Goal: Task Accomplishment & Management: Manage account settings

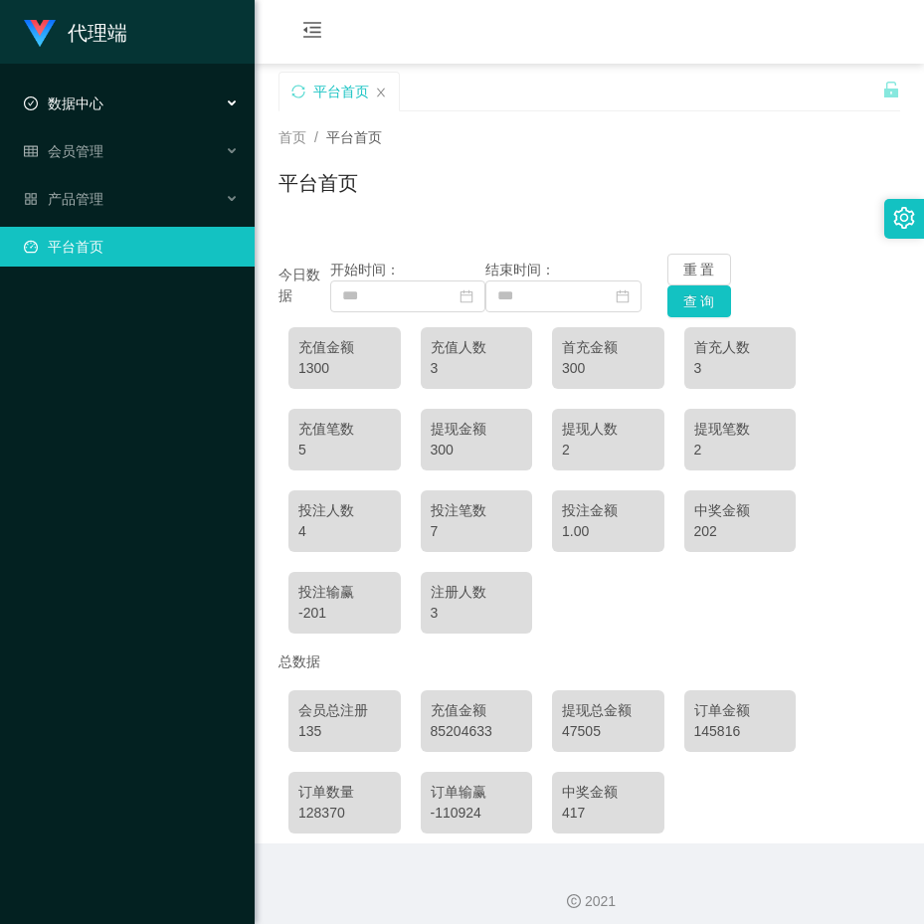
click at [153, 111] on div "数据中心" at bounding box center [127, 104] width 255 height 40
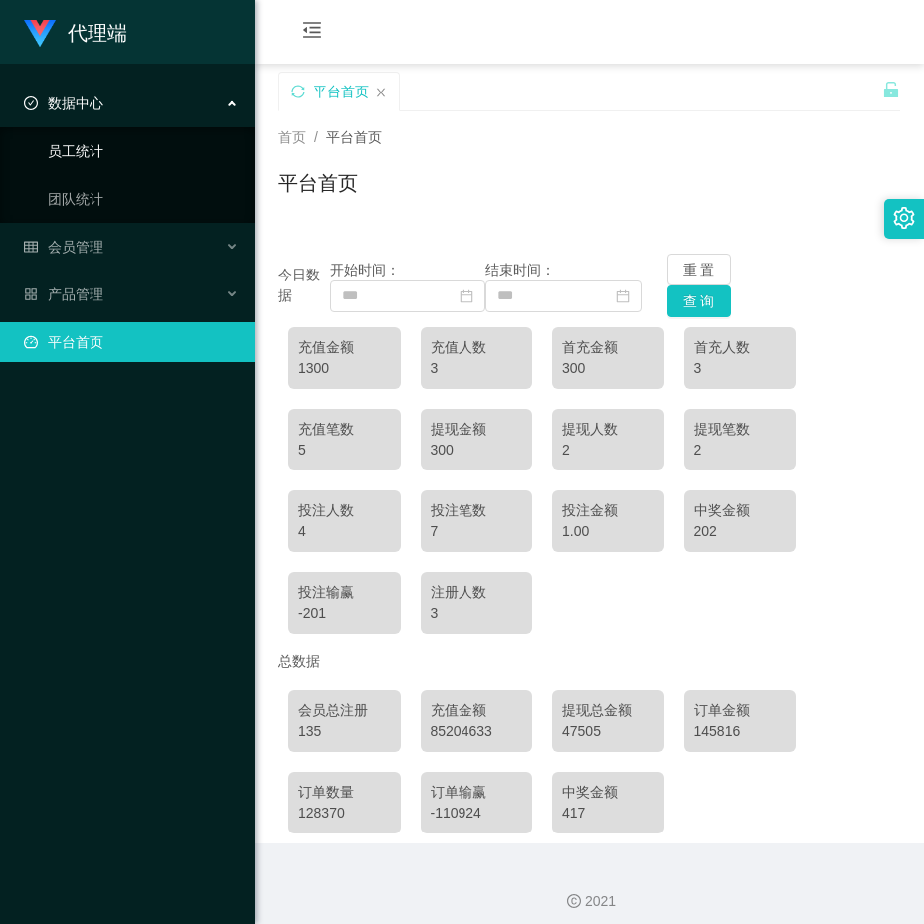
click at [119, 146] on link "员工统计" at bounding box center [143, 151] width 191 height 40
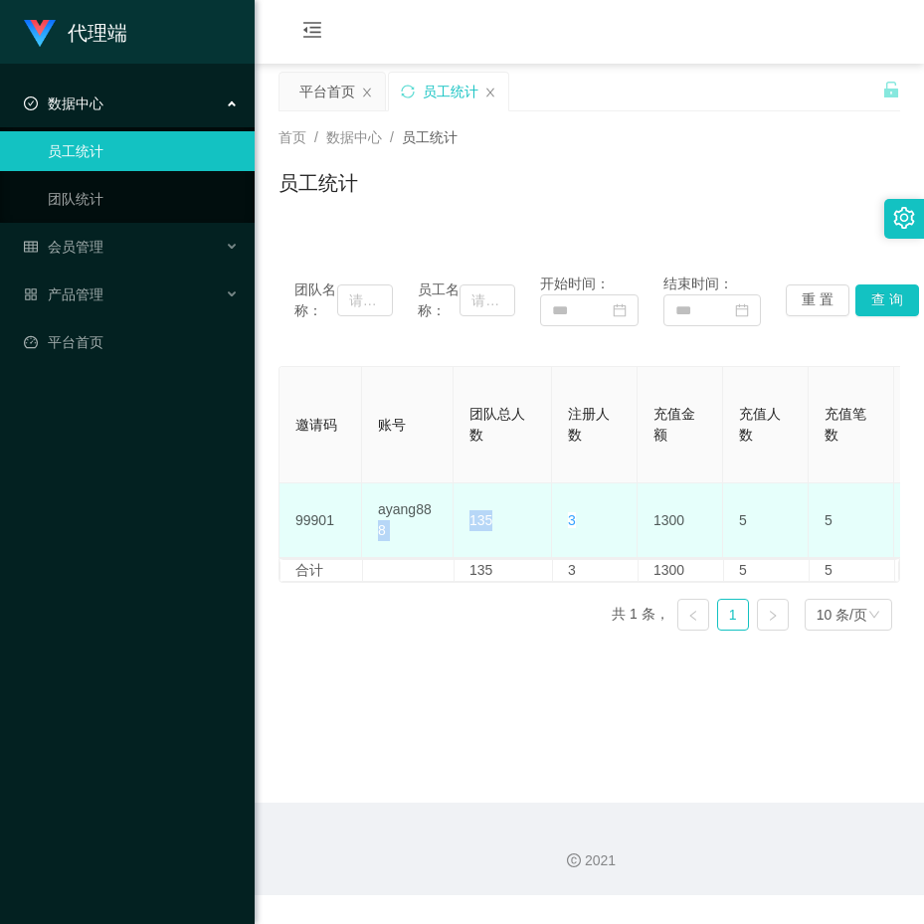
drag, startPoint x: 450, startPoint y: 454, endPoint x: 509, endPoint y: 455, distance: 59.7
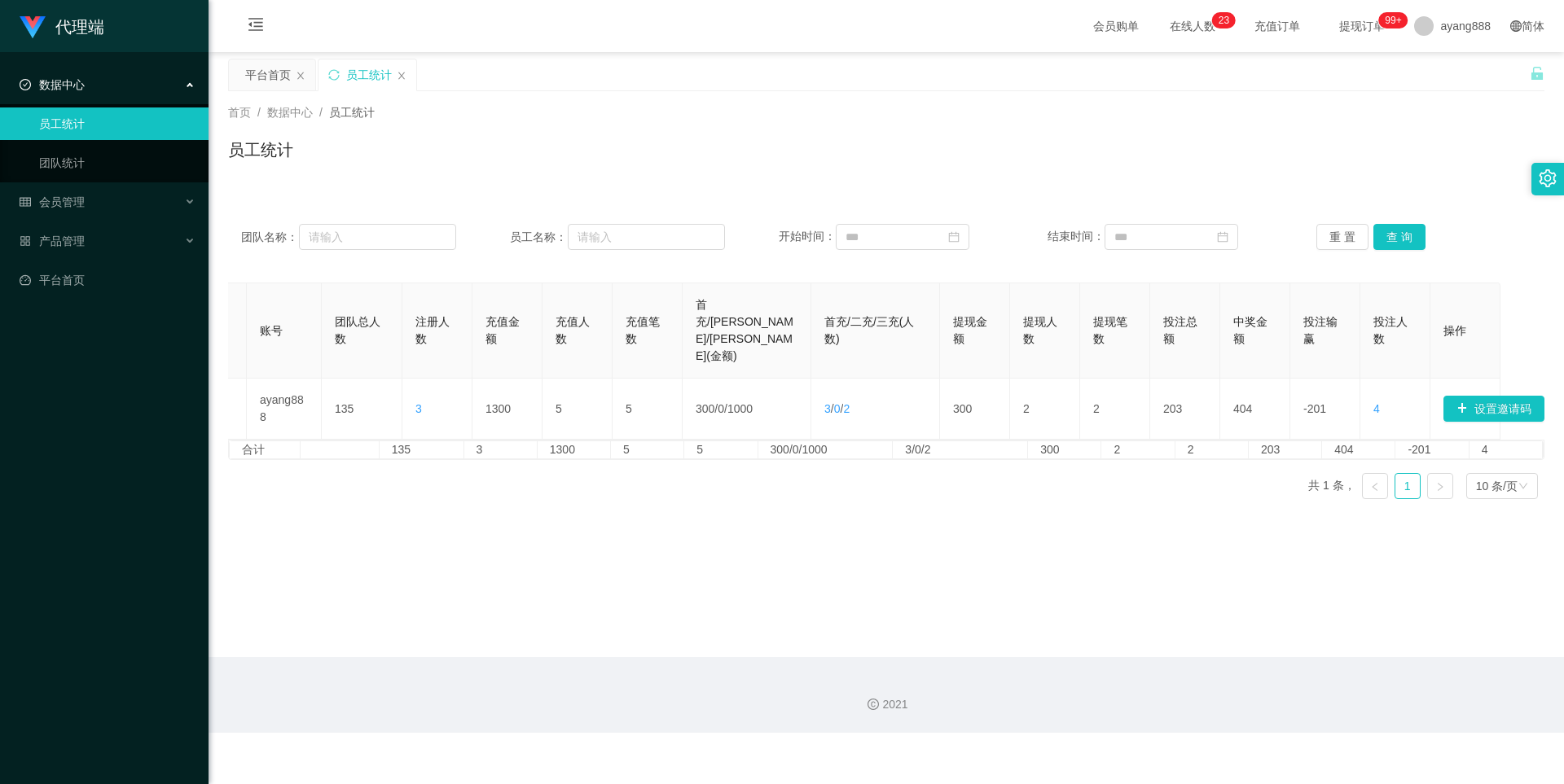
click at [756, 581] on main "关闭左侧 关闭右侧 关闭其它 刷新页面 平台首页 员工统计 首页 / 数据中心 / 员工统计 / 员工统计 团队名称： 员工名称： 开始时间： 结束时间： 重…" at bounding box center [887, 354] width 1356 height 605
click at [415, 318] on span "注册人数" at bounding box center [432, 330] width 34 height 30
click at [93, 92] on div "数据中心" at bounding box center [104, 85] width 209 height 33
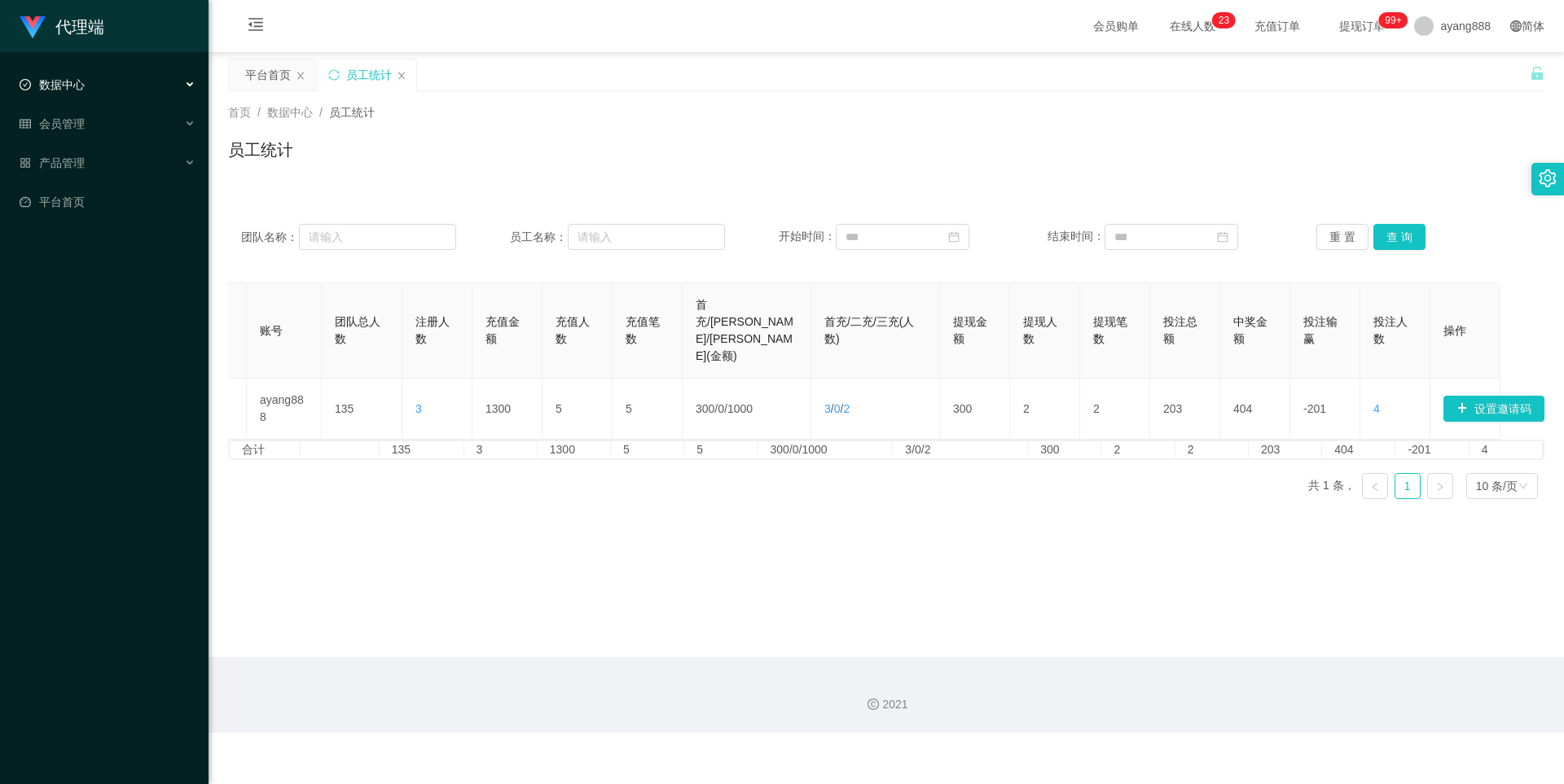
click at [93, 88] on div "数据中心" at bounding box center [104, 85] width 209 height 33
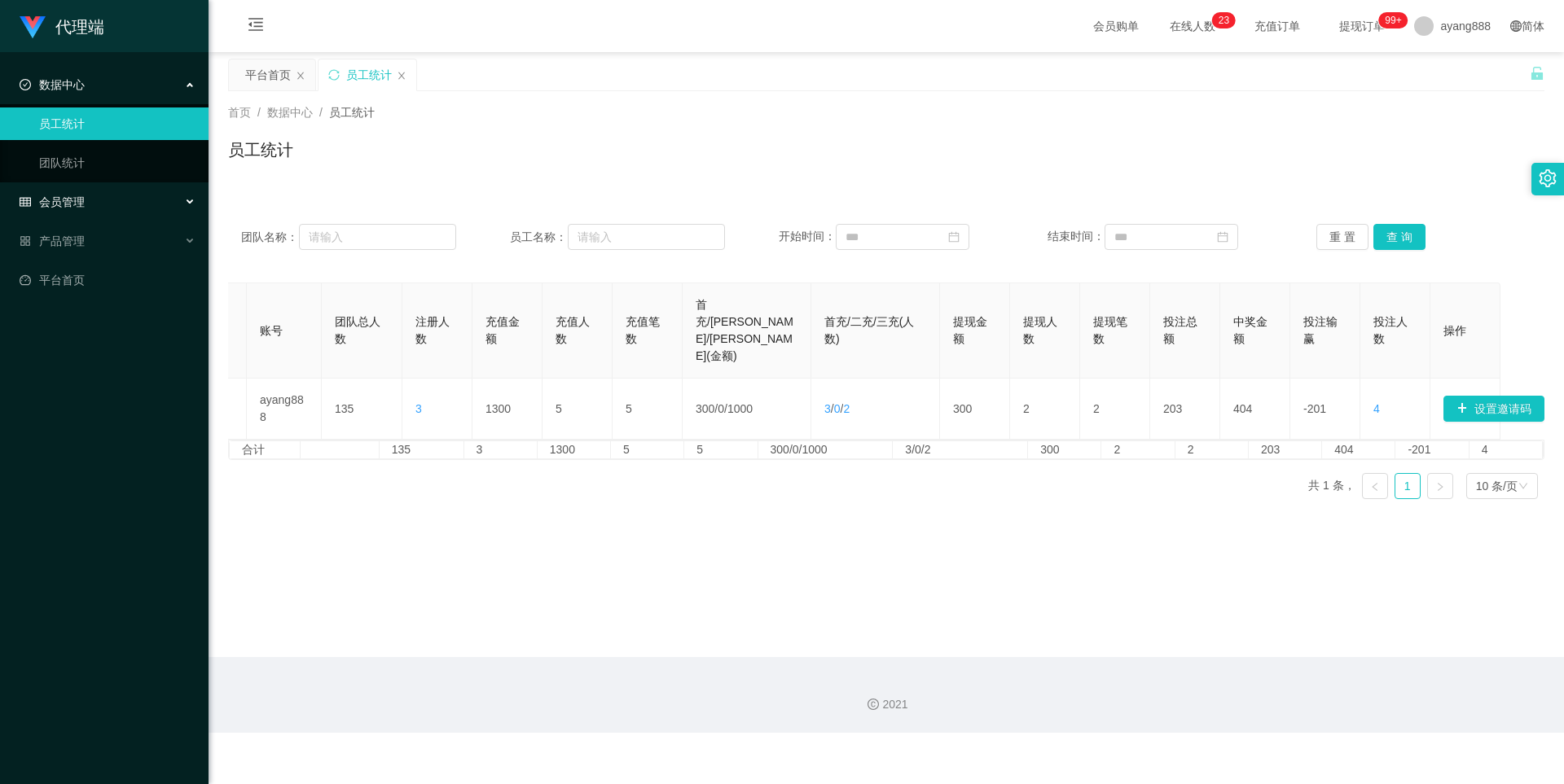
click at [94, 201] on div "会员管理" at bounding box center [104, 202] width 209 height 33
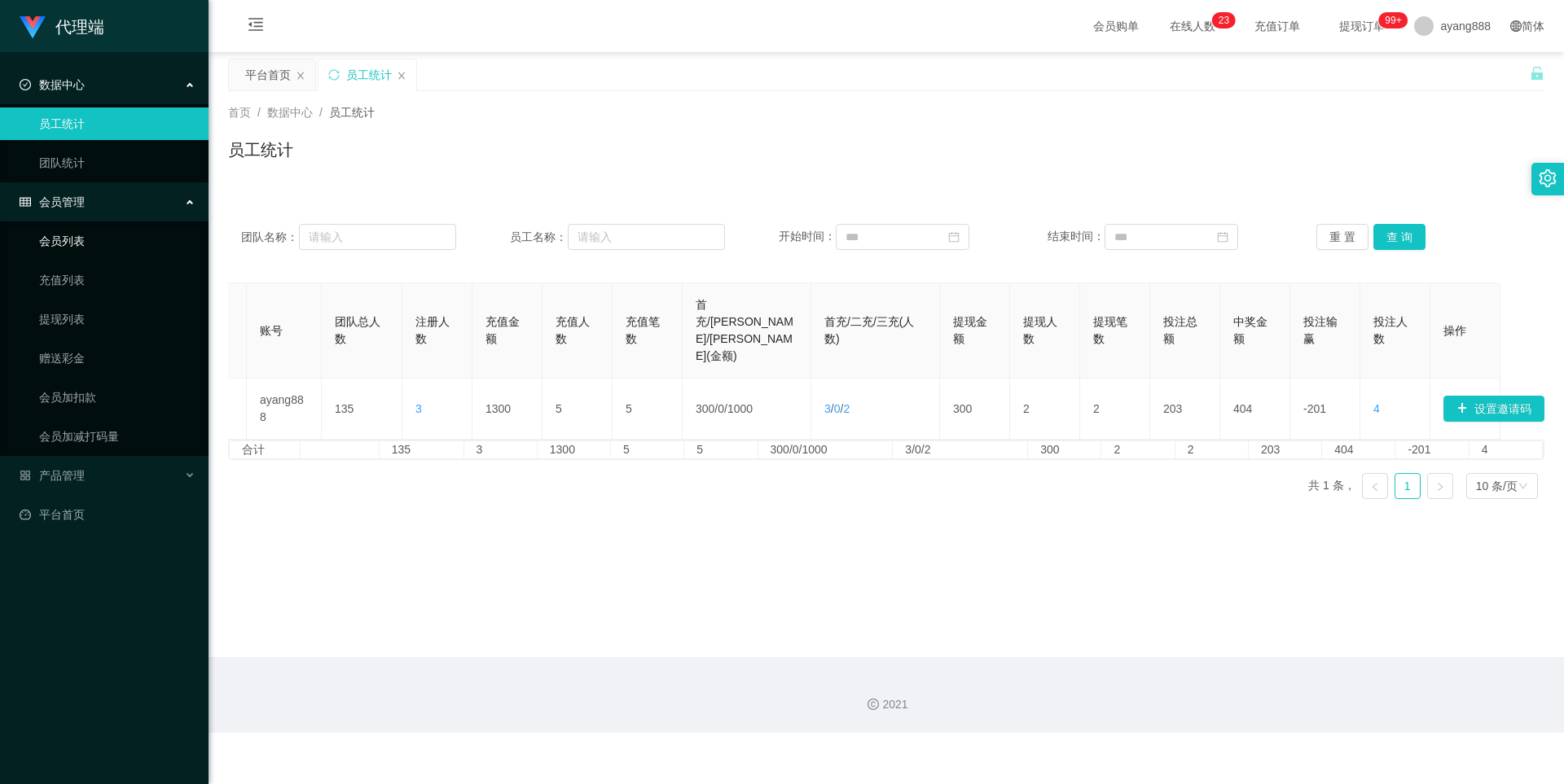
click at [80, 237] on link "会员列表" at bounding box center [117, 241] width 156 height 33
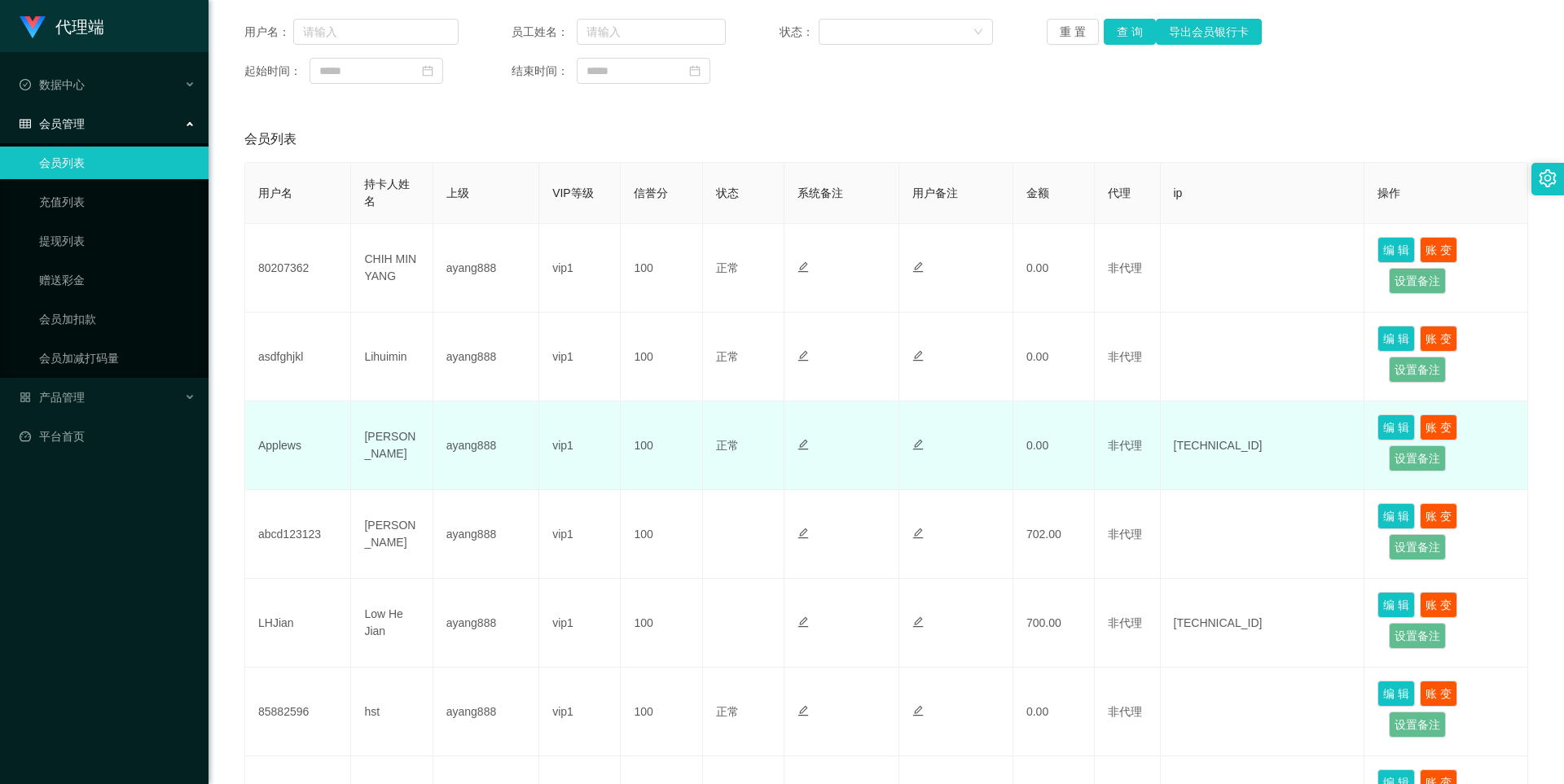
scroll to position [245, 0]
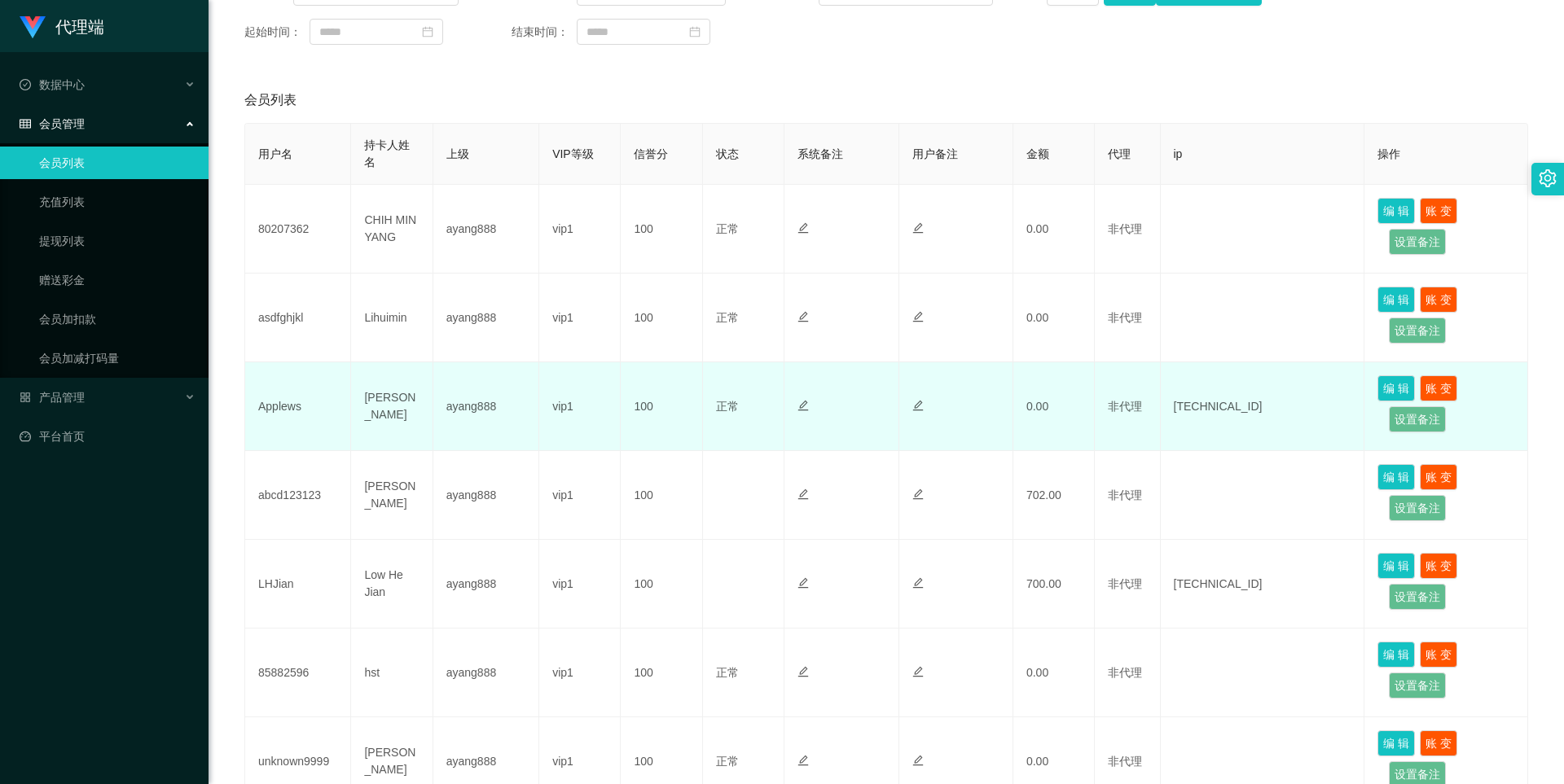
click at [468, 428] on td "ayang888" at bounding box center [486, 407] width 106 height 88
click at [756, 393] on button "账 变" at bounding box center [1439, 389] width 38 height 26
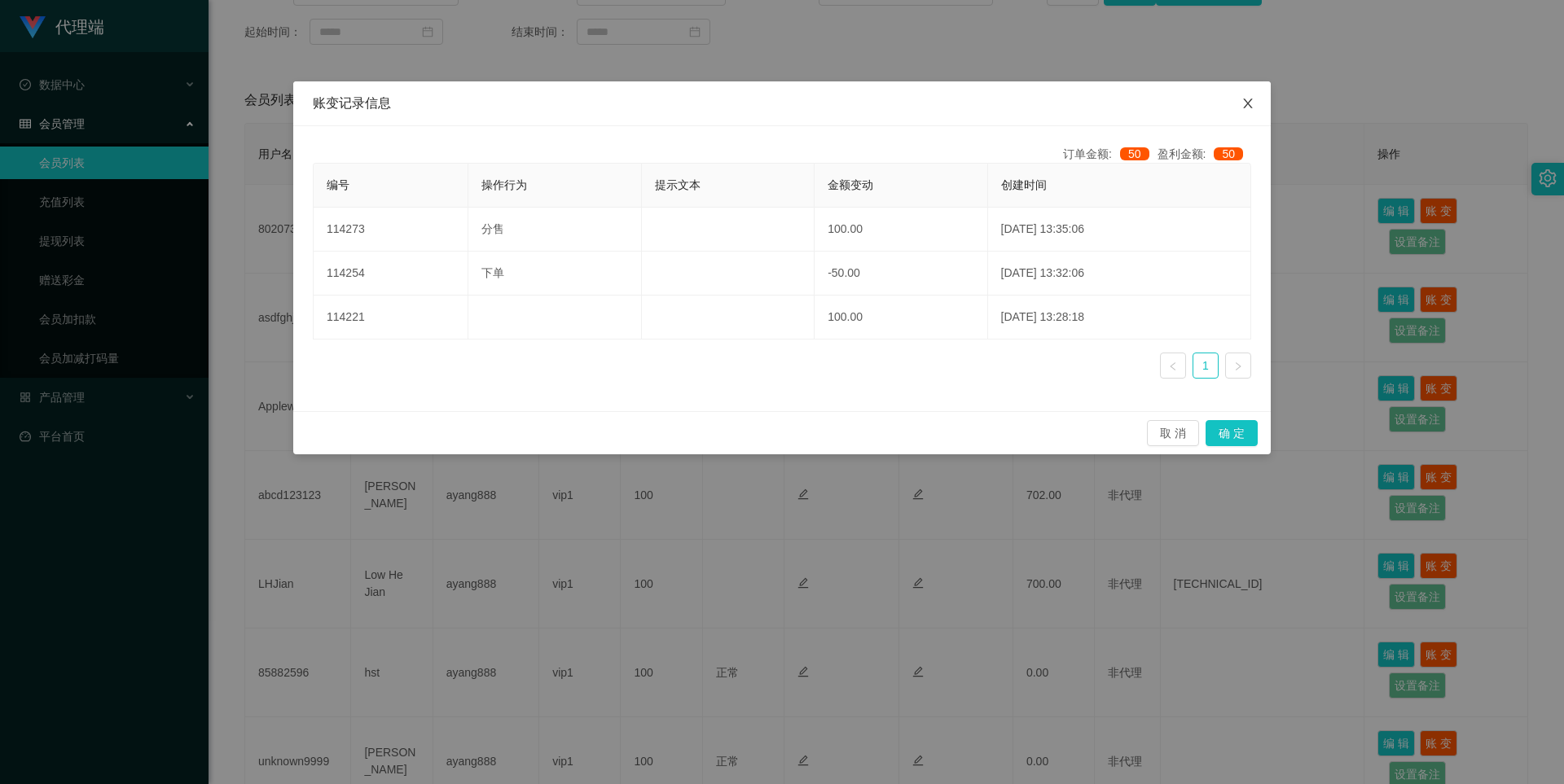
click at [756, 103] on icon "图标: close" at bounding box center [1248, 103] width 13 height 13
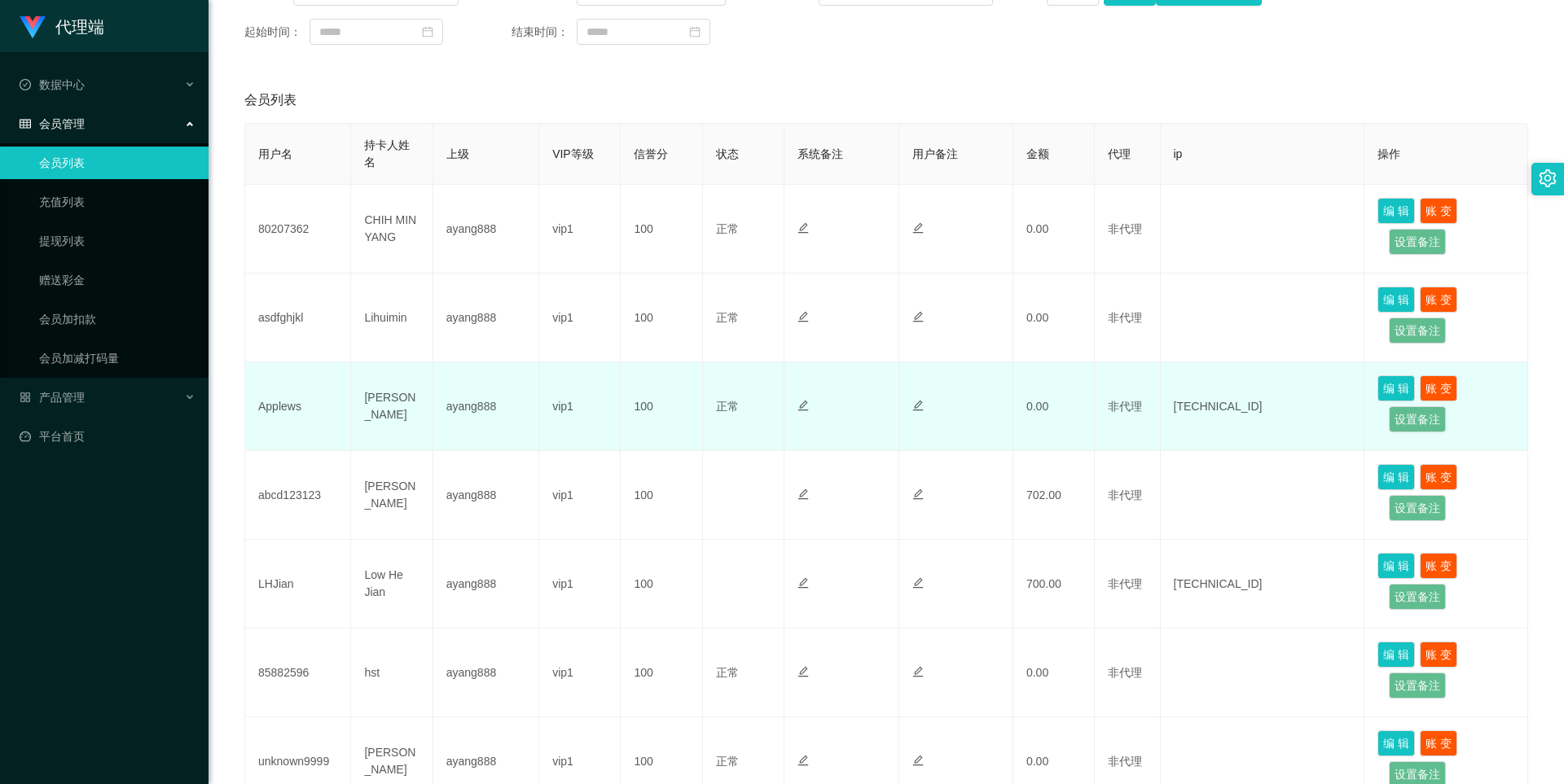
click at [270, 412] on td "Applews" at bounding box center [298, 407] width 106 height 88
